Goal: Information Seeking & Learning: Learn about a topic

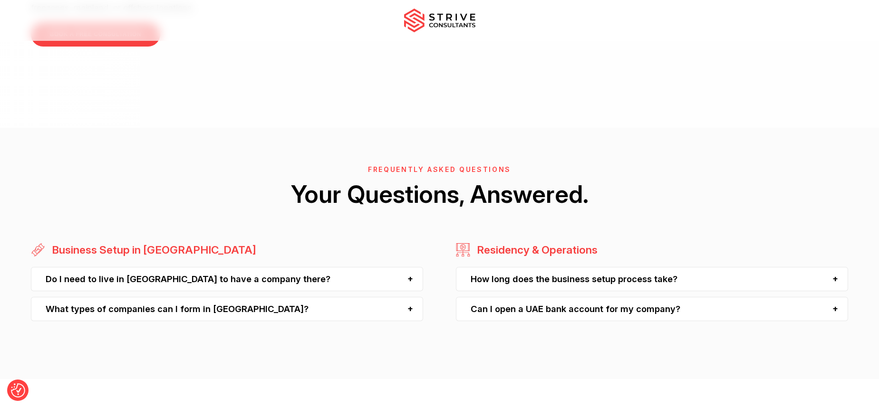
scroll to position [2527, 0]
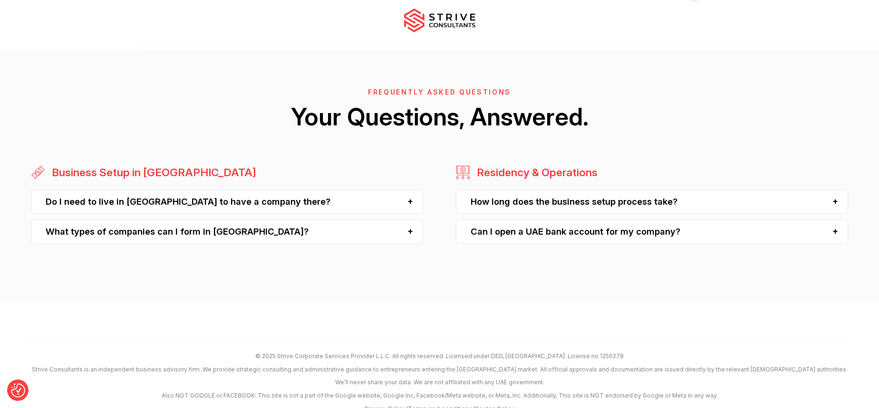
click at [200, 193] on div "Do I need to live in Dubai to have a company there?" at bounding box center [227, 202] width 392 height 24
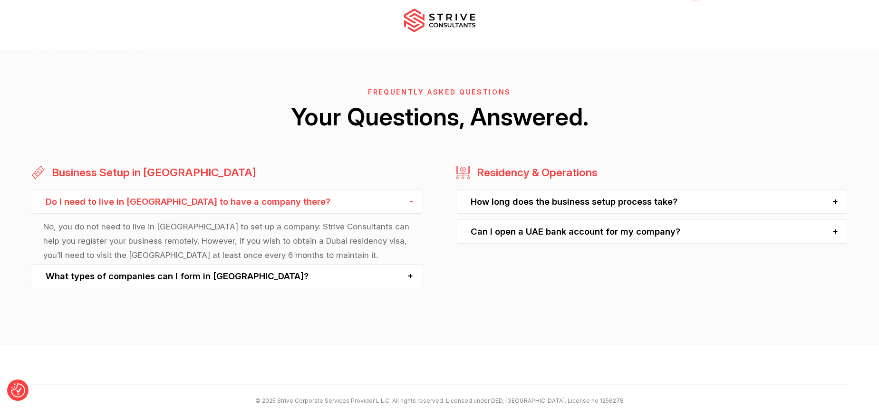
click at [201, 193] on div "Do I need to live in Dubai to have a company there?" at bounding box center [227, 202] width 392 height 24
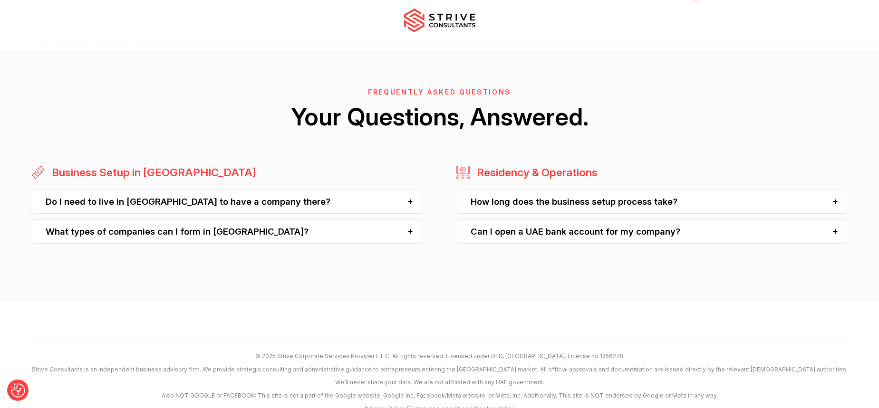
click at [176, 220] on div "What types of companies can I form in [GEOGRAPHIC_DATA]?" at bounding box center [227, 232] width 392 height 24
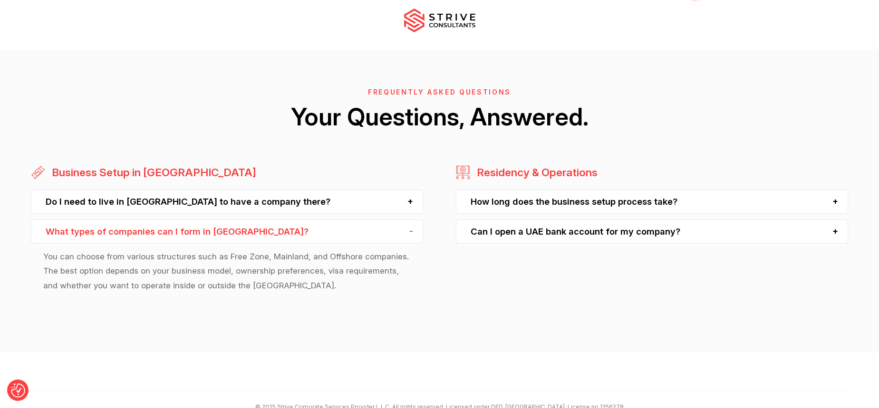
click at [527, 190] on div "How long does the business setup process take?" at bounding box center [652, 202] width 392 height 24
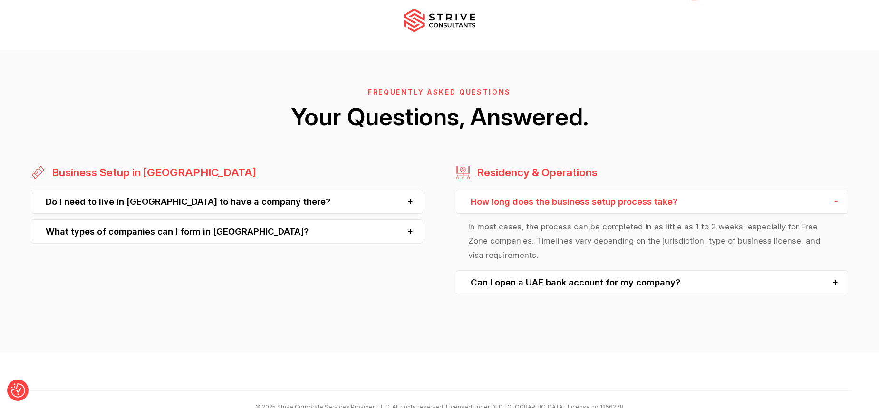
click at [527, 190] on div "How long does the business setup process take?" at bounding box center [652, 202] width 392 height 24
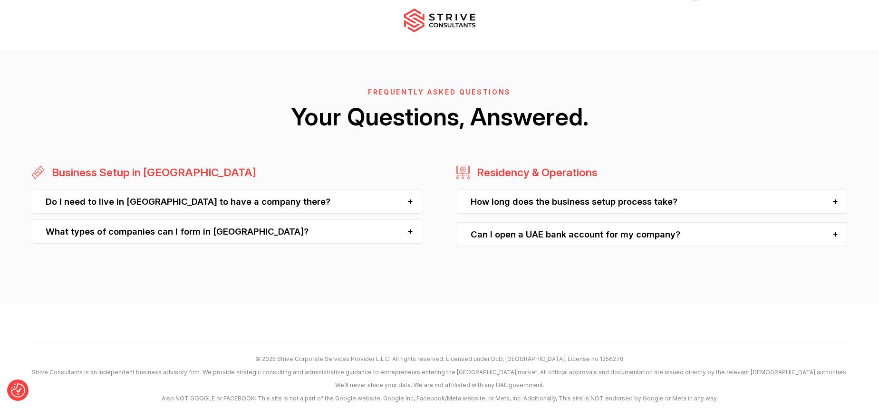
click at [526, 226] on div "Can I open a UAE bank account for my company?" at bounding box center [652, 234] width 392 height 24
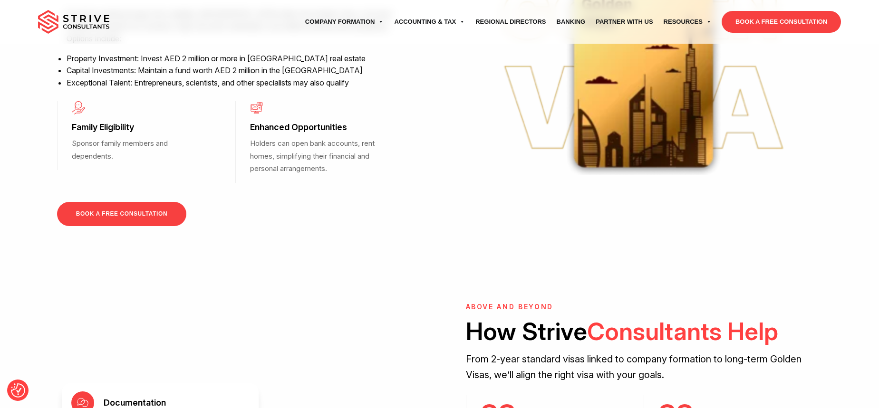
scroll to position [722, 0]
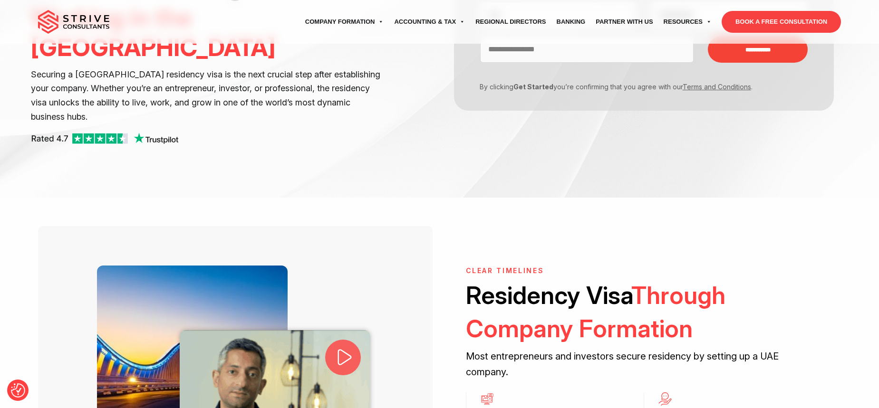
scroll to position [165, 0]
